Goal: Task Accomplishment & Management: Use online tool/utility

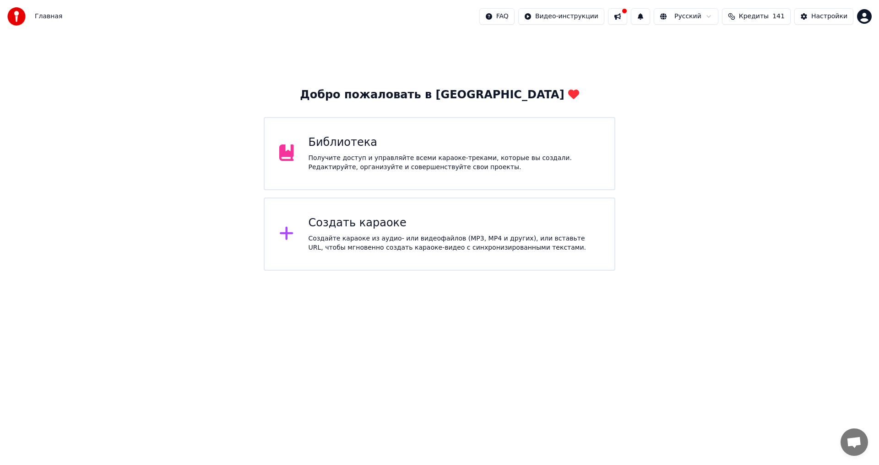
click at [427, 141] on div "Библиотека" at bounding box center [454, 142] width 292 height 15
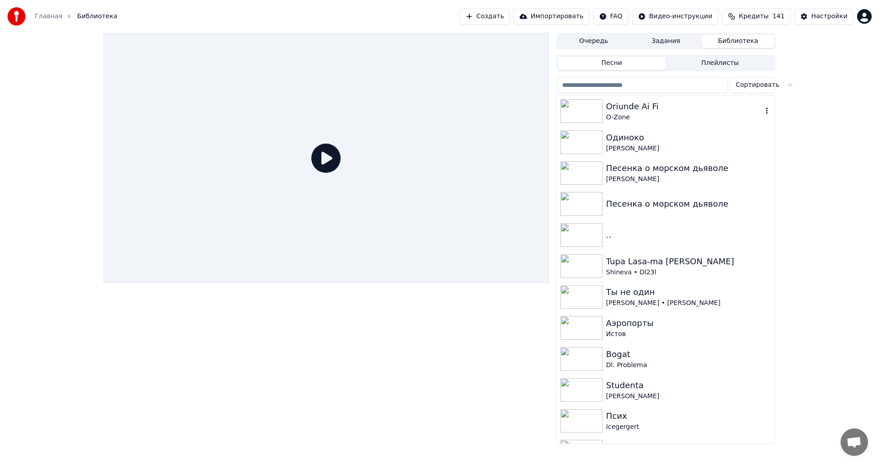
click at [654, 113] on div "O-Zone" at bounding box center [684, 117] width 156 height 9
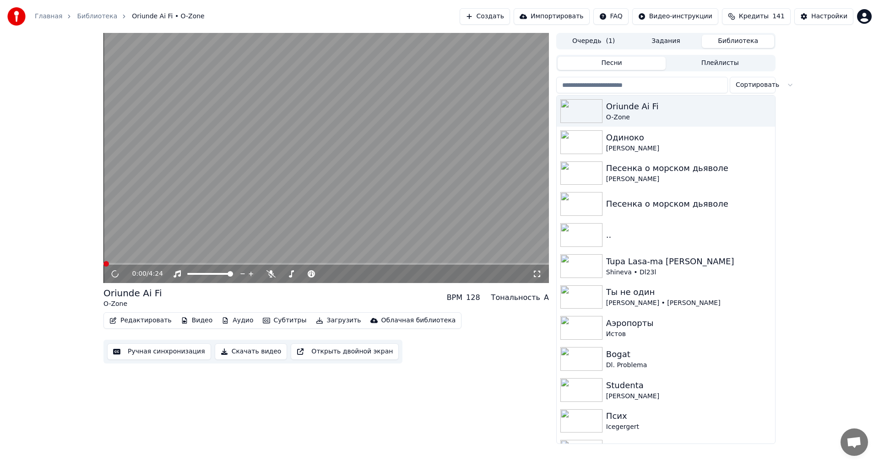
click at [151, 323] on button "Редактировать" at bounding box center [141, 320] width 70 height 13
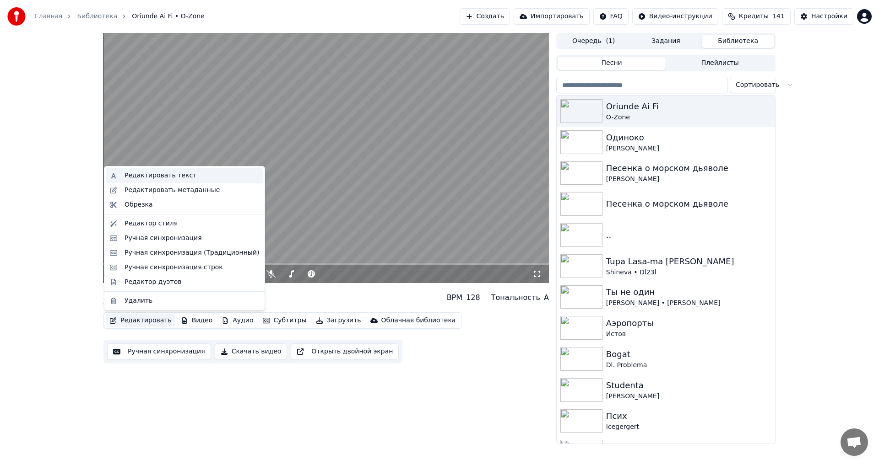
click at [149, 173] on div "Редактировать текст" at bounding box center [160, 175] width 72 height 9
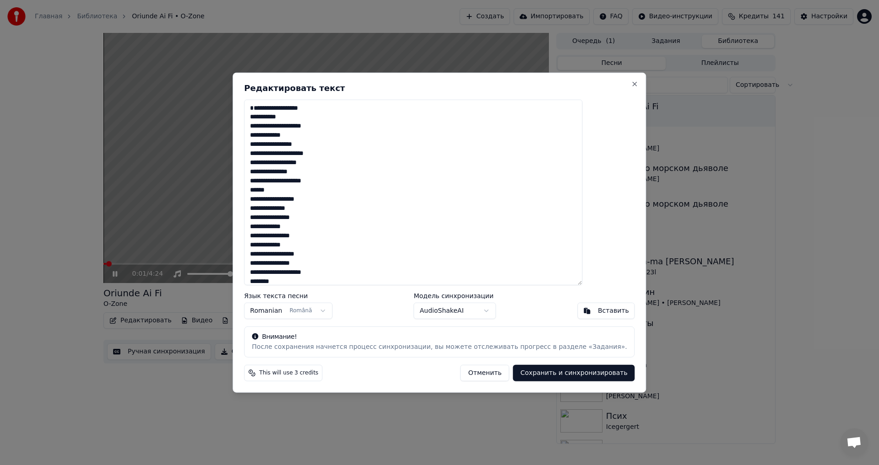
click at [326, 127] on textarea at bounding box center [413, 192] width 338 height 186
click at [279, 107] on textarea at bounding box center [413, 192] width 338 height 186
click at [524, 370] on button "Сохранить и синхронизировать" at bounding box center [574, 373] width 122 height 16
type textarea "**********"
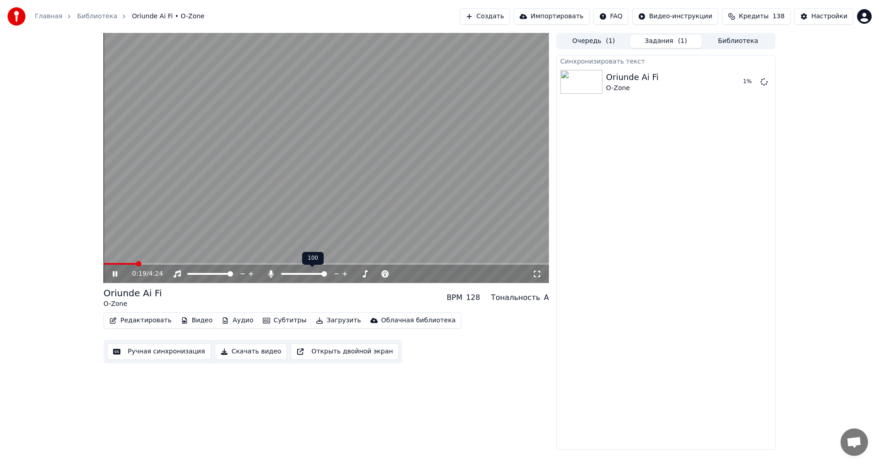
click at [327, 271] on span at bounding box center [323, 273] width 5 height 5
click at [117, 274] on icon at bounding box center [115, 273] width 5 height 5
click at [117, 274] on icon at bounding box center [114, 274] width 5 height 6
click at [119, 274] on icon at bounding box center [122, 273] width 22 height 7
click at [204, 265] on span at bounding box center [325, 264] width 445 height 2
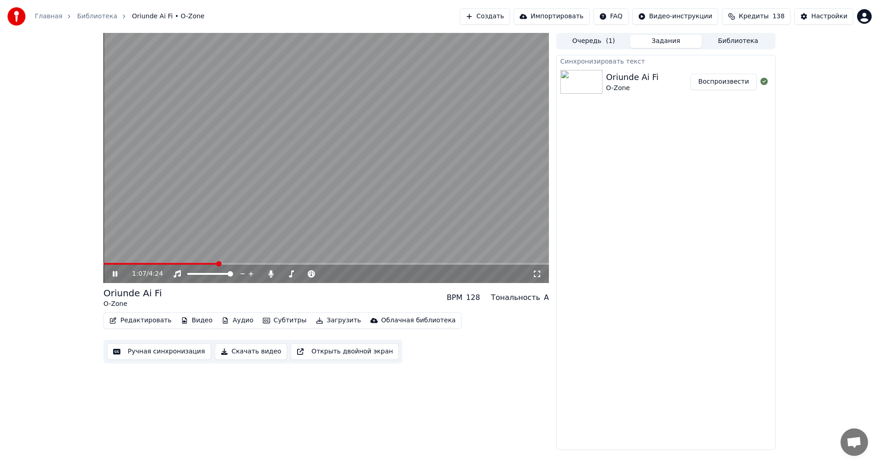
click at [268, 262] on video at bounding box center [325, 158] width 445 height 250
click at [270, 265] on span at bounding box center [325, 264] width 445 height 2
click at [119, 278] on div "1:39 / 4:24" at bounding box center [326, 274] width 438 height 9
click at [117, 276] on icon at bounding box center [122, 273] width 22 height 7
click at [340, 265] on span at bounding box center [325, 264] width 445 height 2
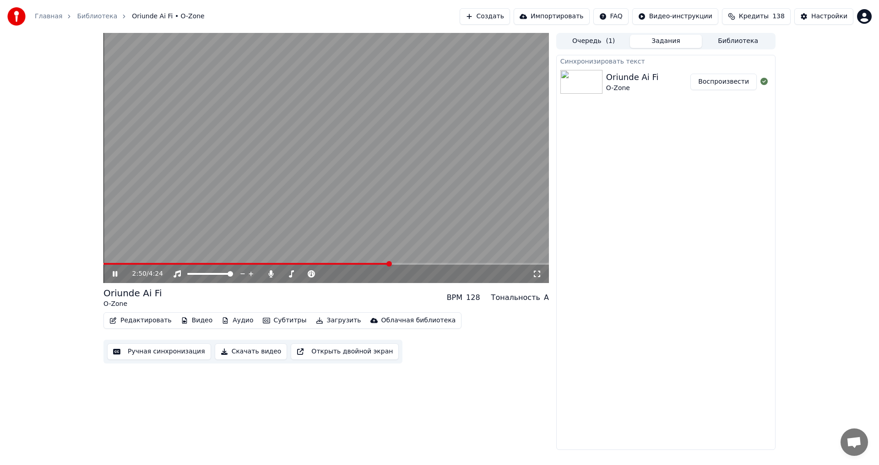
click at [390, 264] on span at bounding box center [325, 264] width 445 height 2
click at [448, 265] on span at bounding box center [325, 264] width 445 height 2
click at [513, 265] on span at bounding box center [325, 264] width 445 height 2
drag, startPoint x: 117, startPoint y: 273, endPoint x: 238, endPoint y: 308, distance: 125.5
click at [117, 273] on icon at bounding box center [115, 273] width 5 height 5
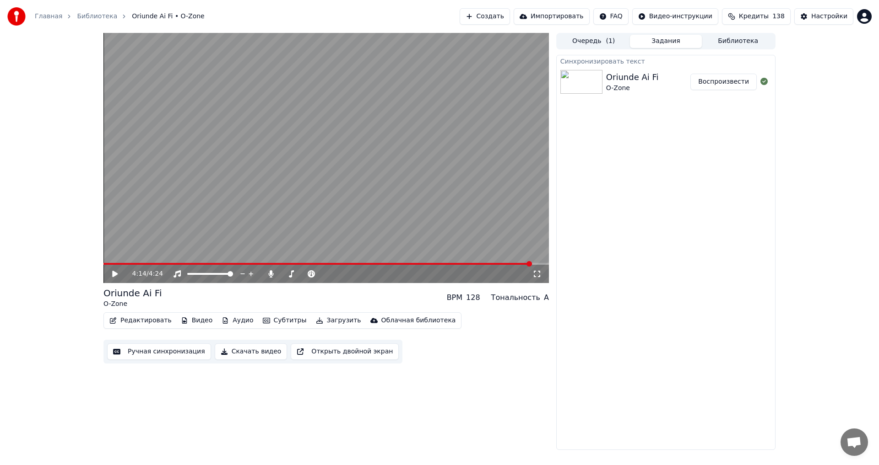
click at [317, 323] on button "Загрузить" at bounding box center [338, 320] width 53 height 13
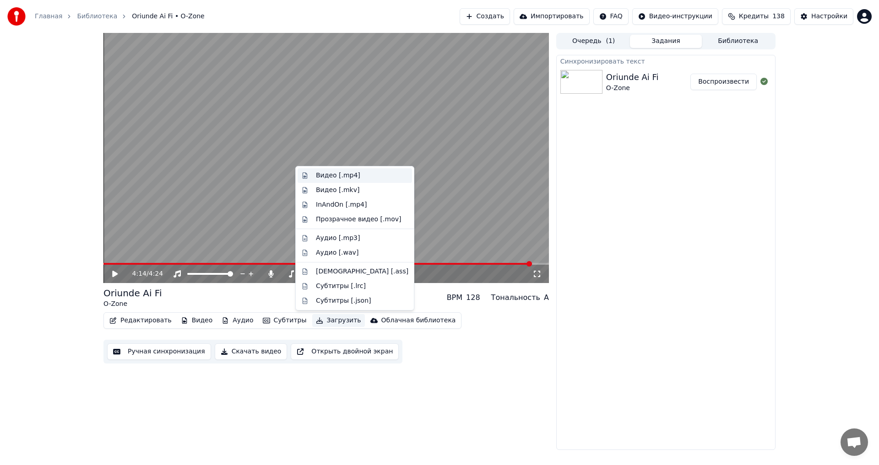
click at [355, 181] on div "Видео [.mp4]" at bounding box center [354, 175] width 114 height 15
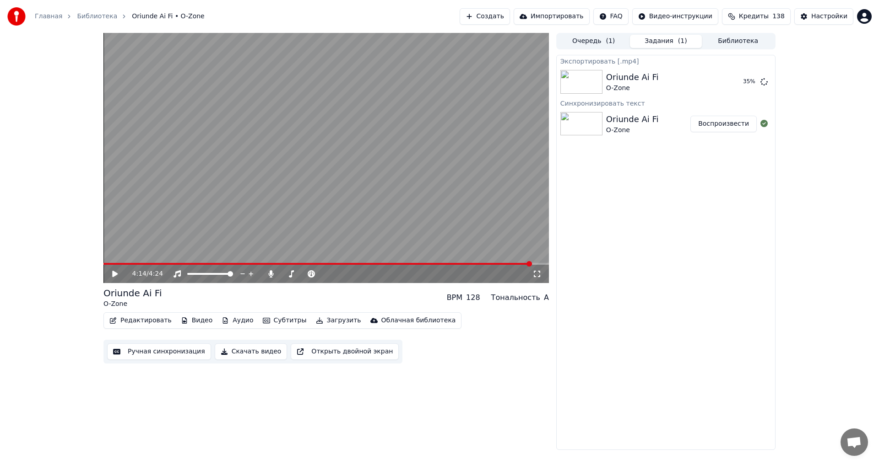
click at [443, 403] on div "4:14 / 4:24 Oriunde Ai Fi O-Zone BPM 128 Тональность A Редактировать Видео Ауди…" at bounding box center [325, 241] width 445 height 417
click at [735, 84] on button "Показать" at bounding box center [732, 82] width 47 height 16
click at [734, 83] on button "Показать" at bounding box center [732, 82] width 47 height 16
